Goal: Navigation & Orientation: Find specific page/section

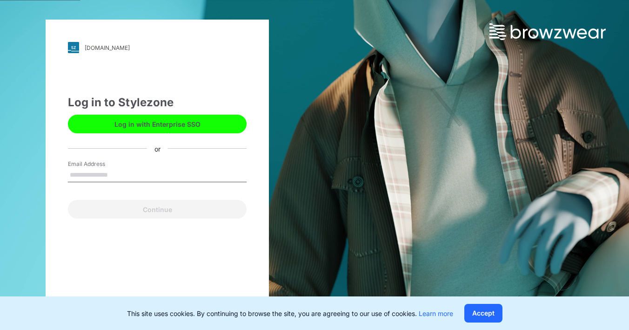
click at [166, 127] on button "Log in with Enterprise SSO" at bounding box center [157, 124] width 179 height 19
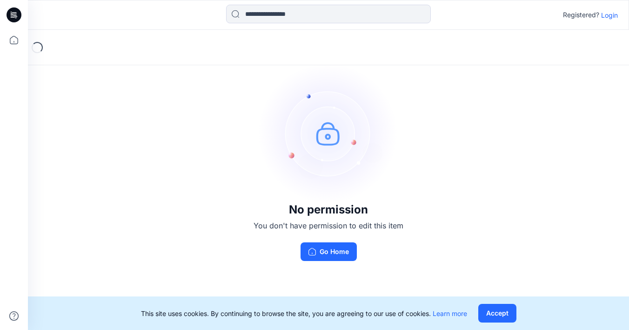
click at [611, 14] on p "Login" at bounding box center [609, 15] width 17 height 10
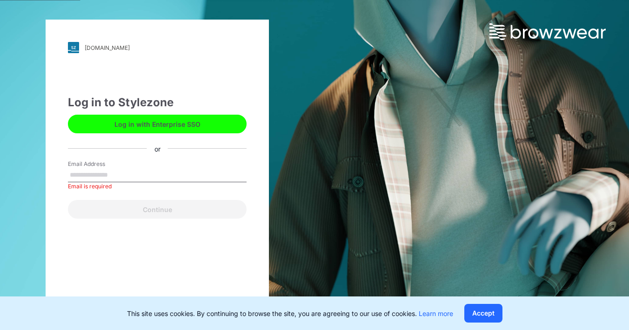
click at [159, 126] on button "Log in with Enterprise SSO" at bounding box center [157, 124] width 179 height 19
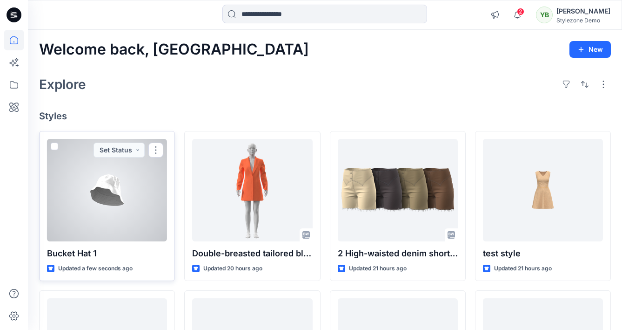
click at [118, 181] on div at bounding box center [107, 190] width 120 height 102
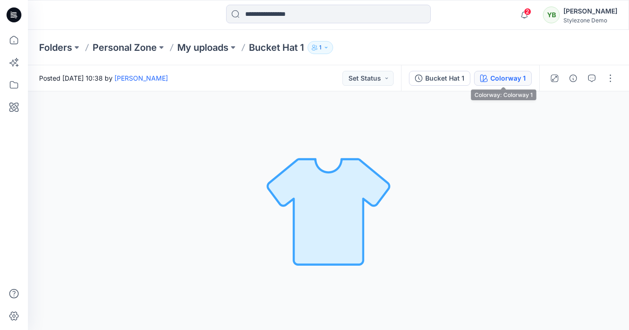
click at [491, 77] on button "Colorway 1" at bounding box center [503, 78] width 58 height 15
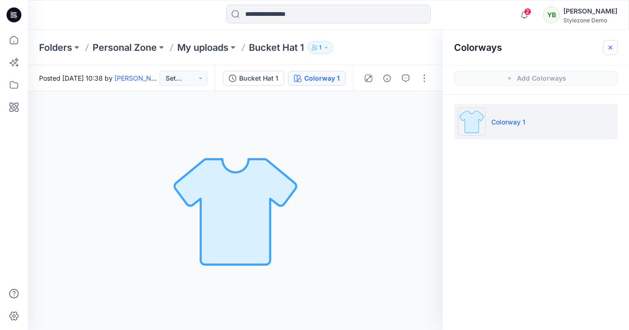
click at [611, 45] on icon "button" at bounding box center [610, 47] width 7 height 7
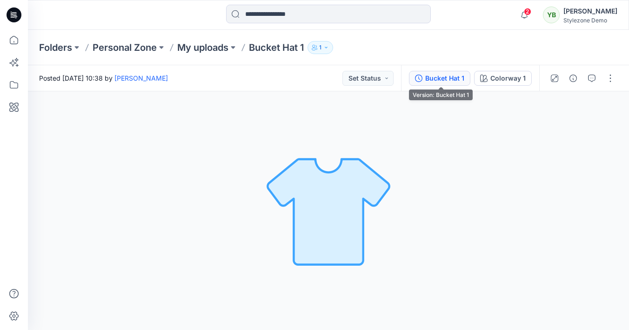
click at [439, 77] on div "Bucket Hat 1" at bounding box center [444, 78] width 39 height 10
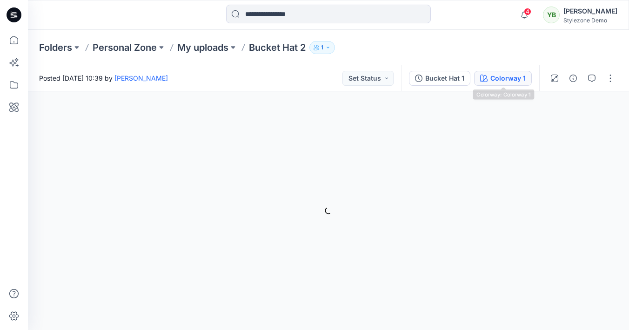
click at [506, 79] on div "Colorway 1" at bounding box center [508, 78] width 35 height 10
